Goal: Navigation & Orientation: Find specific page/section

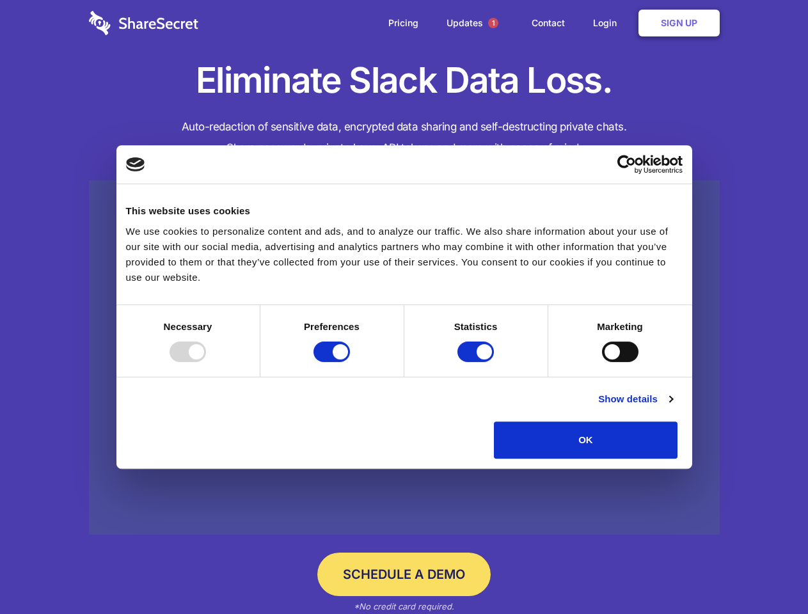
click at [206, 362] on div at bounding box center [188, 352] width 36 height 20
click at [350, 362] on input "Preferences" at bounding box center [332, 352] width 36 height 20
checkbox input "false"
click at [477, 362] on input "Statistics" at bounding box center [475, 352] width 36 height 20
checkbox input "false"
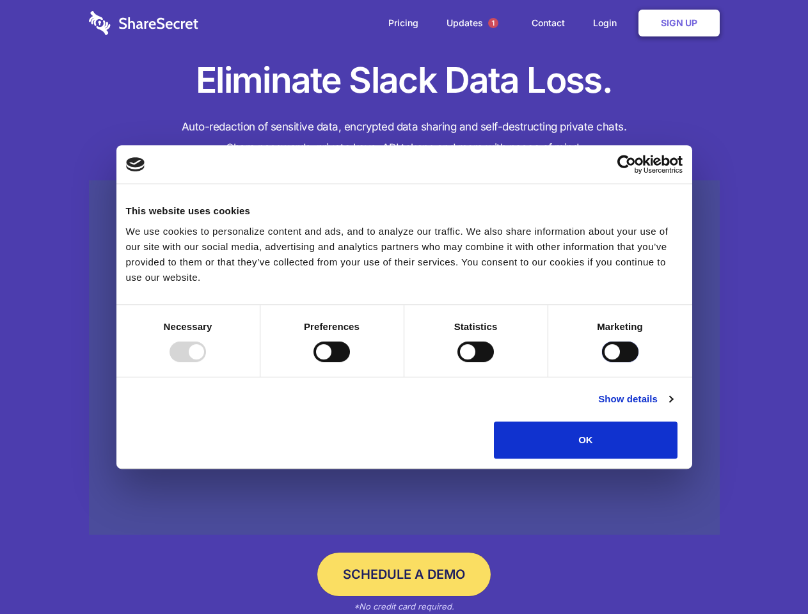
click at [602, 362] on input "Marketing" at bounding box center [620, 352] width 36 height 20
checkbox input "true"
click at [672, 407] on link "Show details" at bounding box center [635, 399] width 74 height 15
click at [0, 0] on ul "Necessary 7 Necessary cookies help make a website usable by enabling basic func…" at bounding box center [0, 0] width 0 height 0
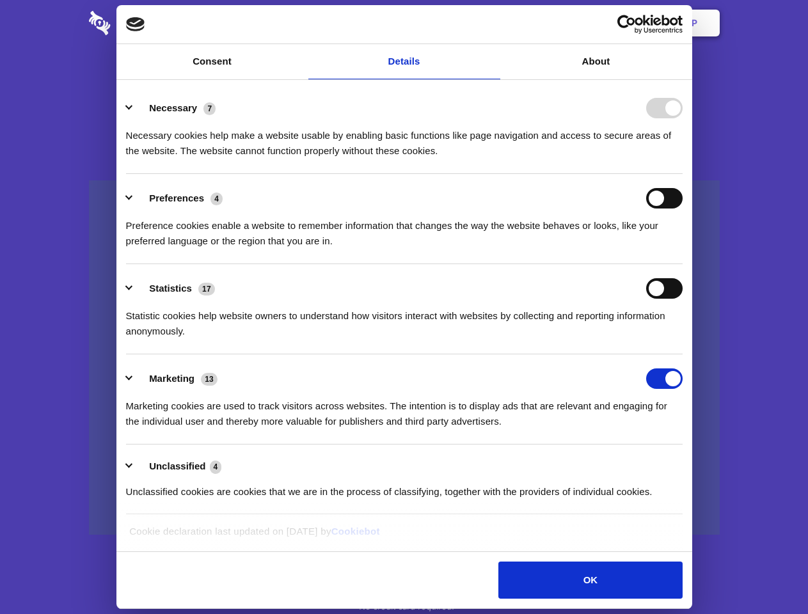
click at [493, 23] on span "1" at bounding box center [493, 23] width 10 height 10
